Goal: Information Seeking & Learning: Find specific fact

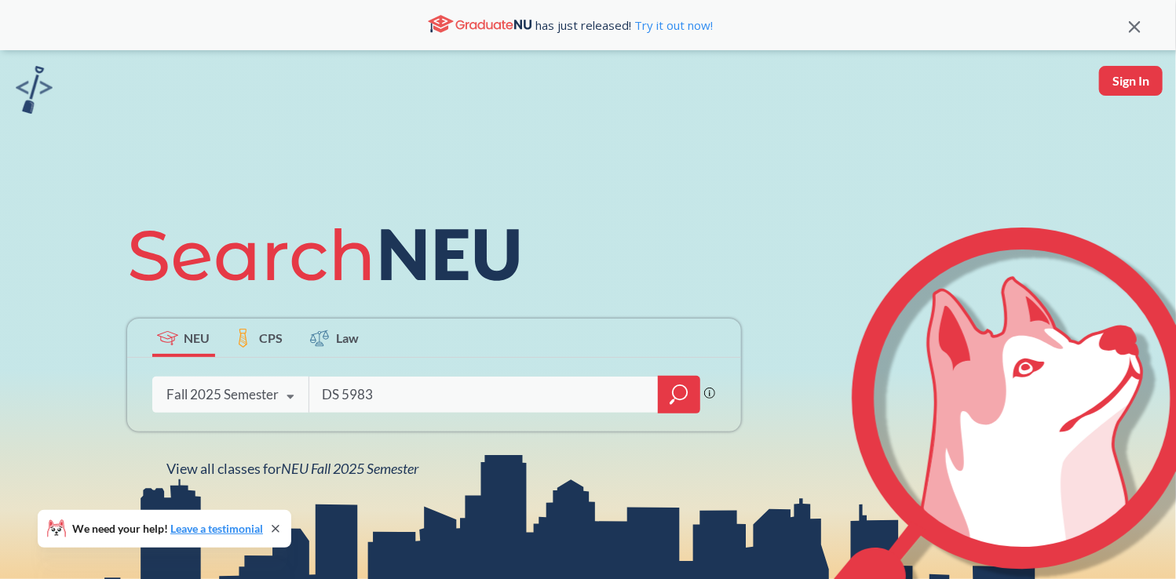
type input "DS 5983"
click at [686, 394] on icon "magnifying glass" at bounding box center [678, 395] width 19 height 22
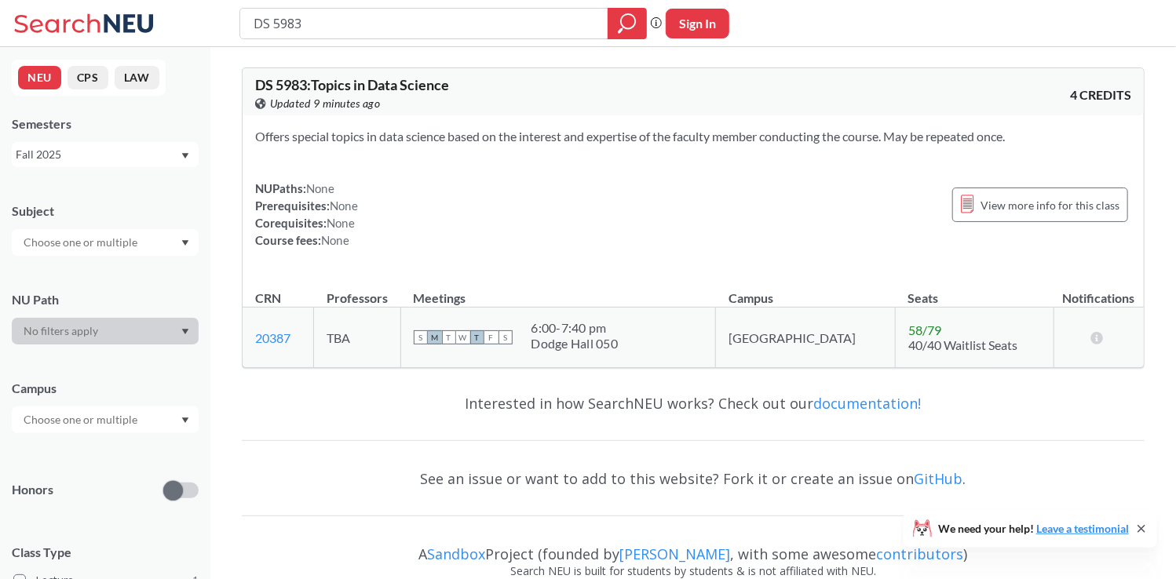
click at [396, 524] on div "Interested in how SearchNEU works? Check out our documentation! See an issue or…" at bounding box center [693, 501] width 902 height 240
click at [396, 451] on div "Interested in how SearchNEU works? Check out our documentation! See an issue or…" at bounding box center [693, 501] width 902 height 240
drag, startPoint x: 254, startPoint y: 86, endPoint x: 308, endPoint y: 86, distance: 53.4
click at [308, 86] on span "DS 5983 : Topics in Data Science" at bounding box center [352, 84] width 194 height 17
copy span "DS 5983"
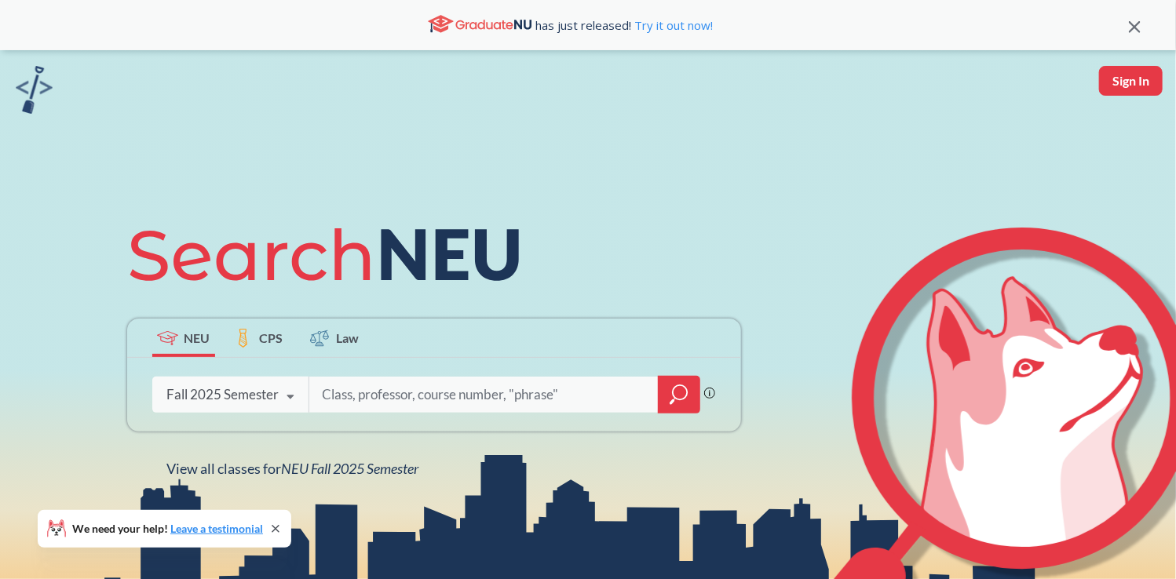
click at [276, 525] on icon at bounding box center [275, 529] width 13 height 13
